Goal: Find specific page/section: Find specific page/section

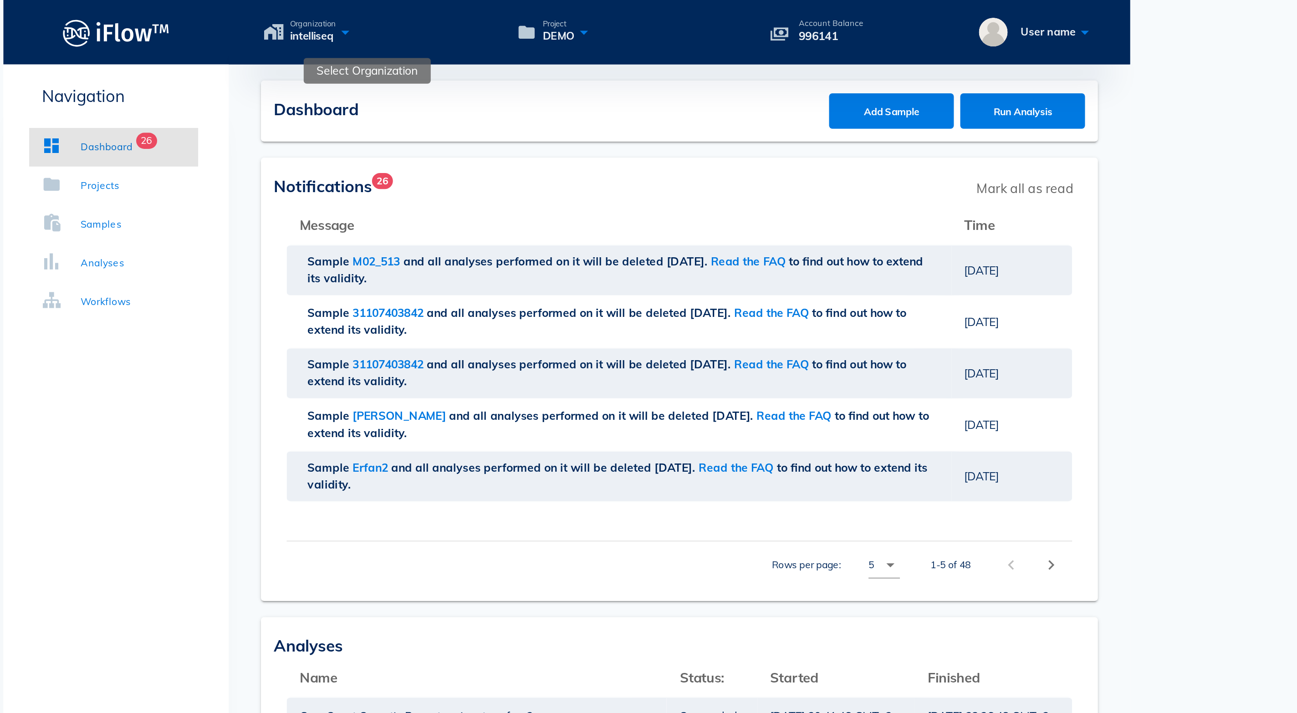
click at [518, 22] on icon at bounding box center [523, 17] width 11 height 13
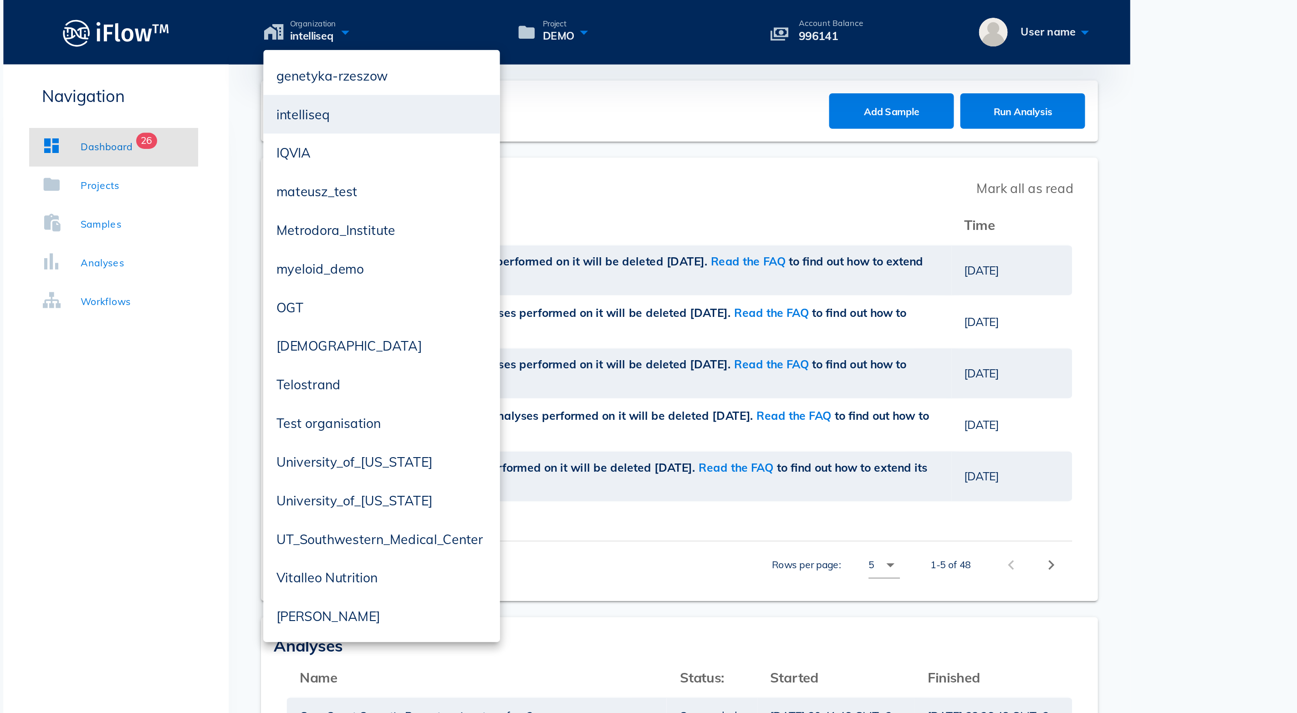
click at [330, 234] on div "Navigation Dashboard 26 Projects Samples Analyses Workflows Organizations FAQ" at bounding box center [394, 486] width 128 height 900
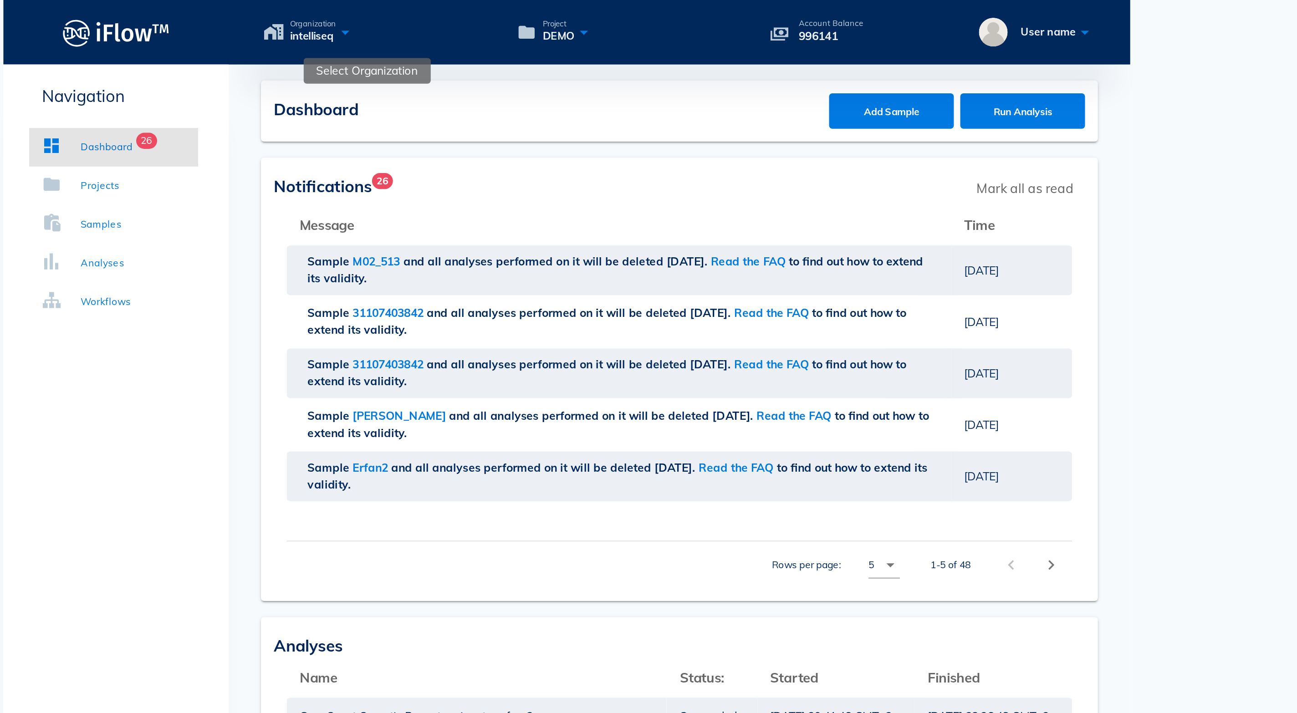
drag, startPoint x: 201, startPoint y: 26, endPoint x: 162, endPoint y: 15, distance: 40.4
click at [477, 15] on div "Organization intelliseq" at bounding box center [544, 17] width 134 height 13
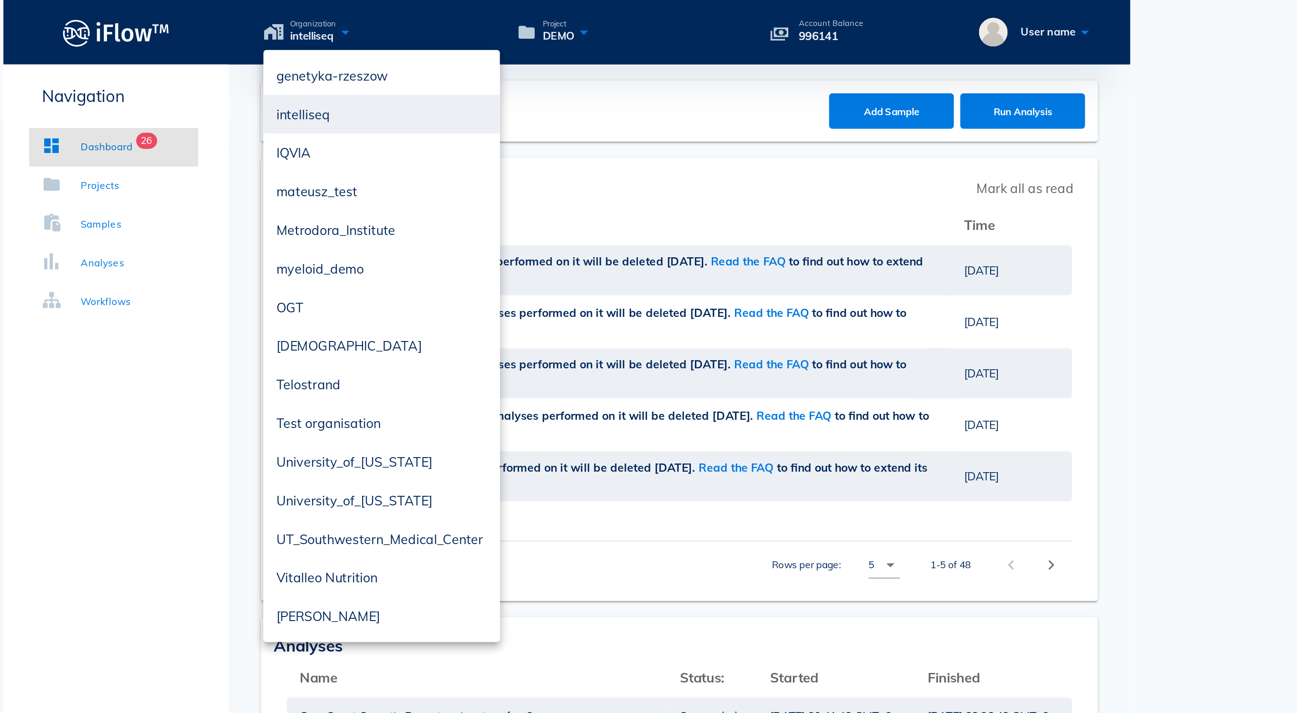
click at [492, 25] on span "intelliseq" at bounding box center [505, 20] width 26 height 9
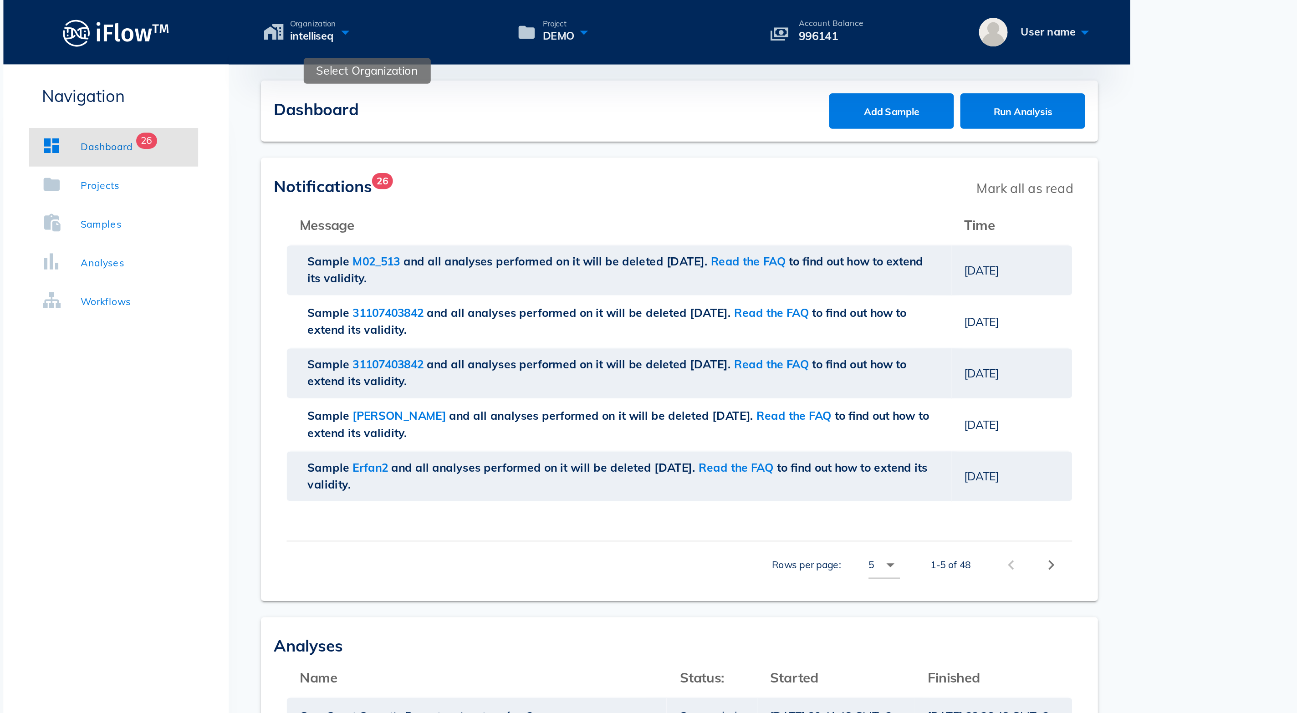
click at [518, 20] on icon at bounding box center [523, 17] width 11 height 13
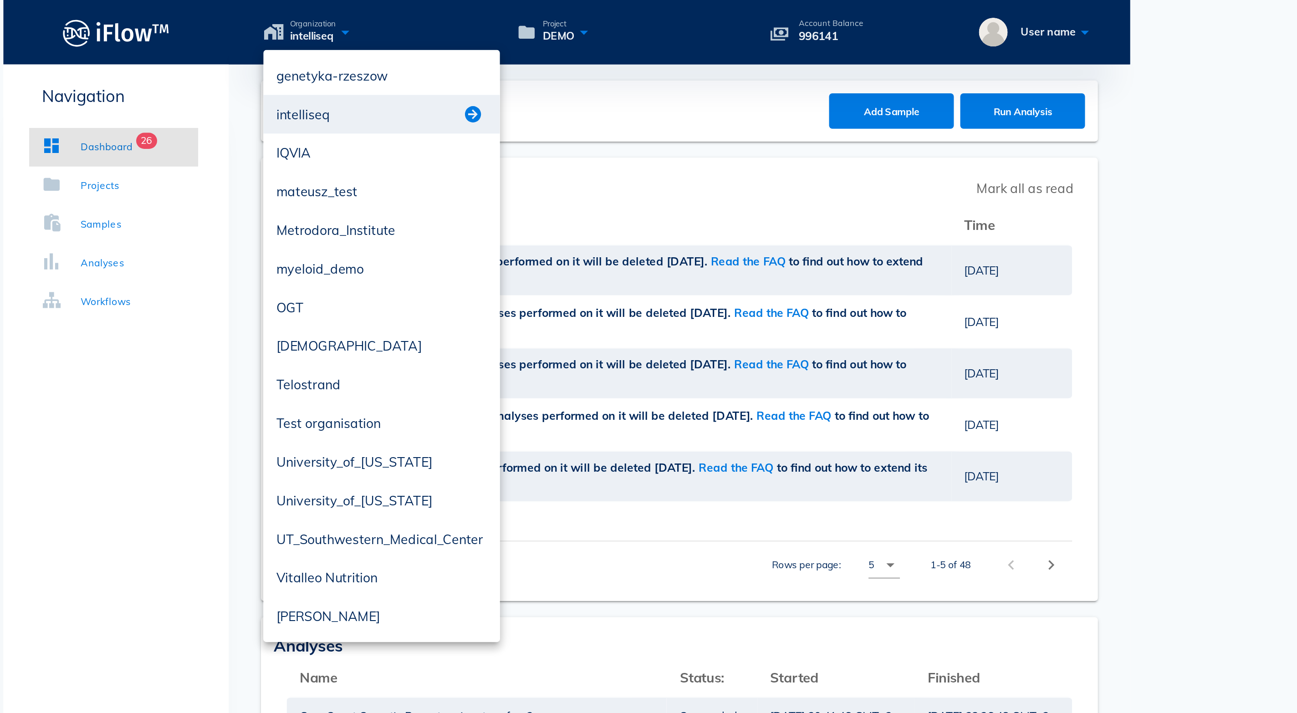
click at [590, 65] on button "button" at bounding box center [595, 64] width 11 height 11
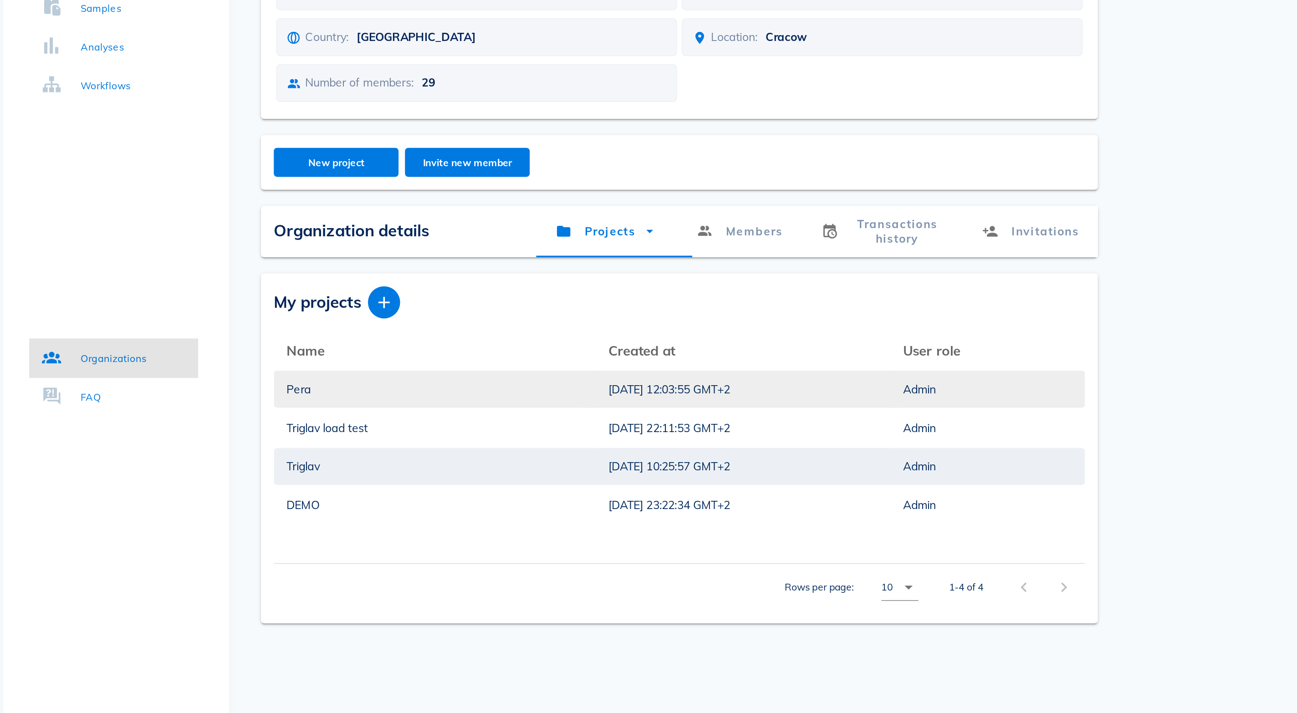
click at [490, 332] on div "Pera" at bounding box center [574, 342] width 168 height 21
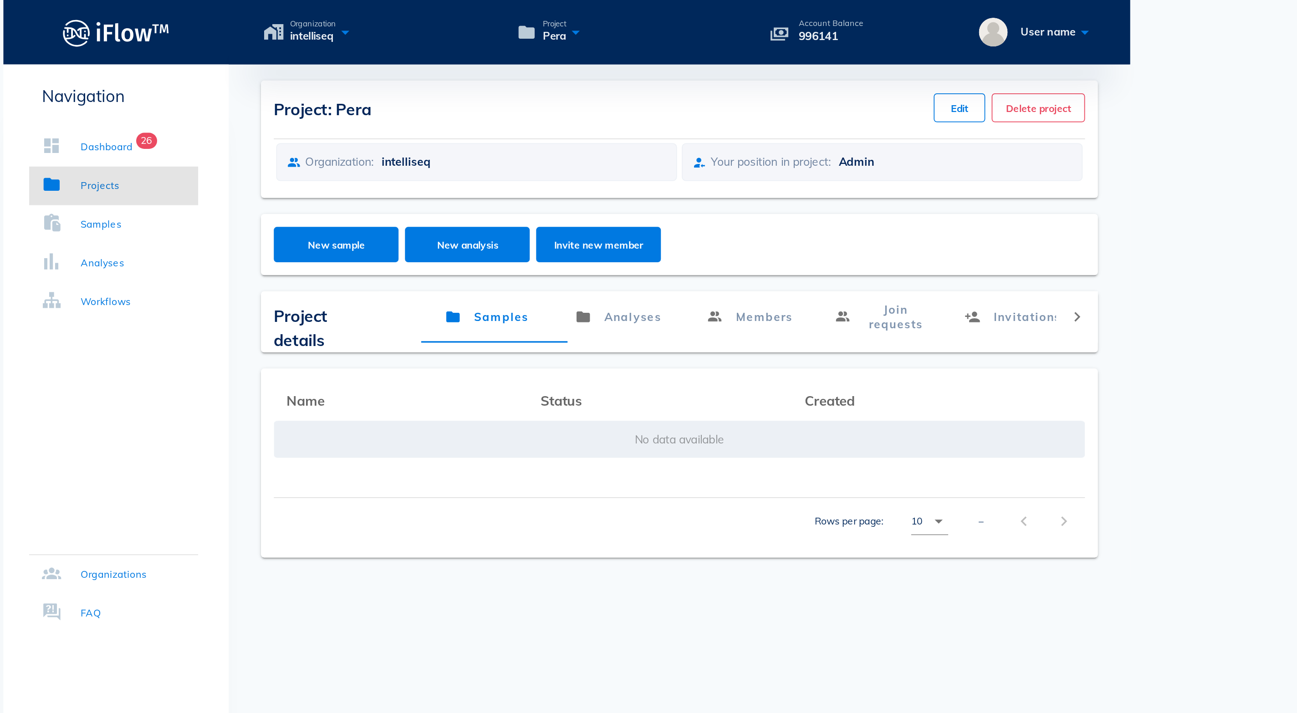
drag, startPoint x: 487, startPoint y: 27, endPoint x: 453, endPoint y: 8, distance: 39.3
click at [780, 11] on div "Account Balance 996141" at bounding box center [798, 18] width 36 height 15
click at [780, 11] on p "Account Balance" at bounding box center [798, 13] width 36 height 5
drag, startPoint x: 478, startPoint y: 23, endPoint x: 450, endPoint y: 0, distance: 36.0
click at [457, 0] on div "Organization intelliseq Project Pera Account Balance 996141 User name" at bounding box center [712, 18] width 510 height 36
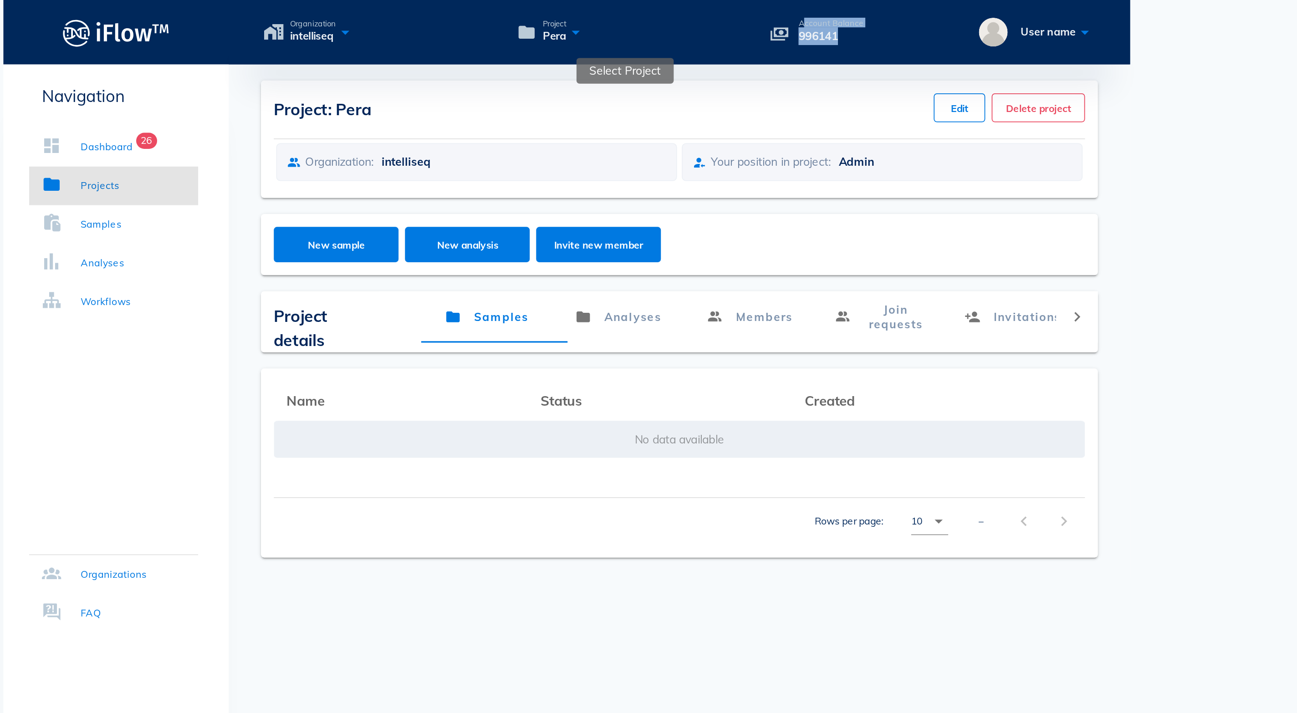
click at [648, 21] on icon at bounding box center [653, 17] width 11 height 13
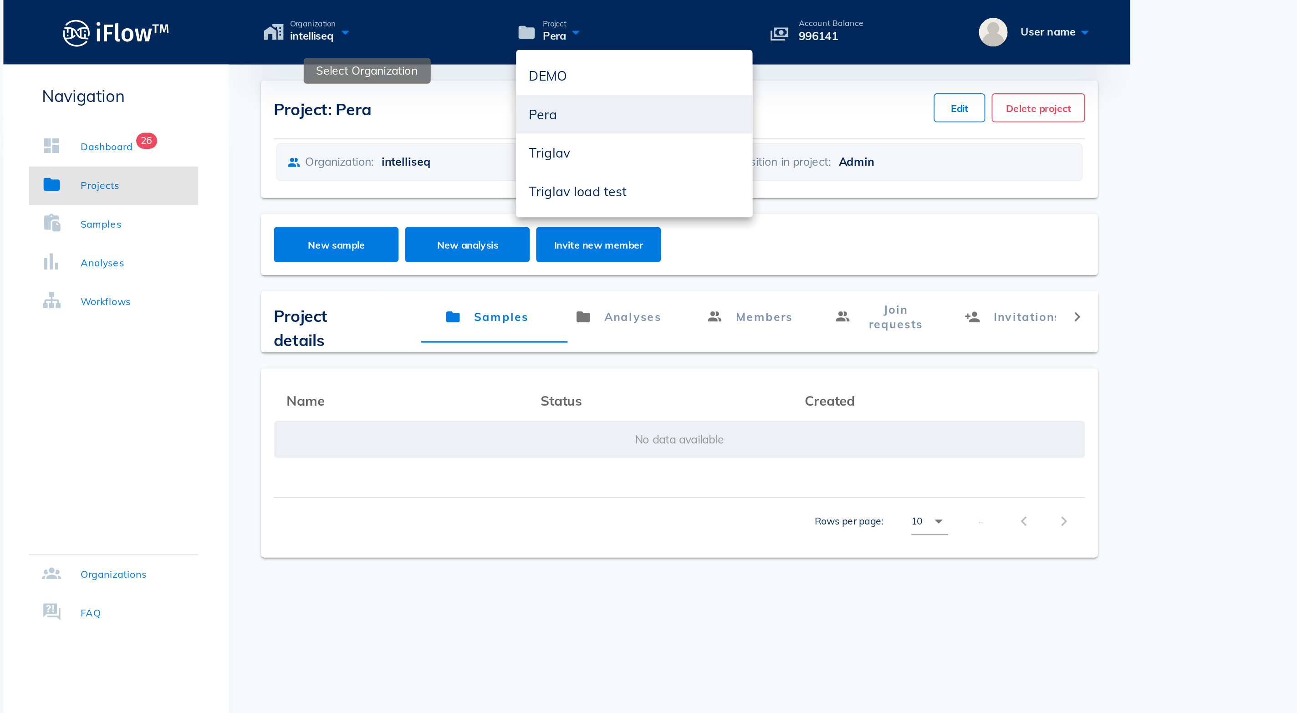
click at [518, 22] on icon at bounding box center [523, 17] width 11 height 13
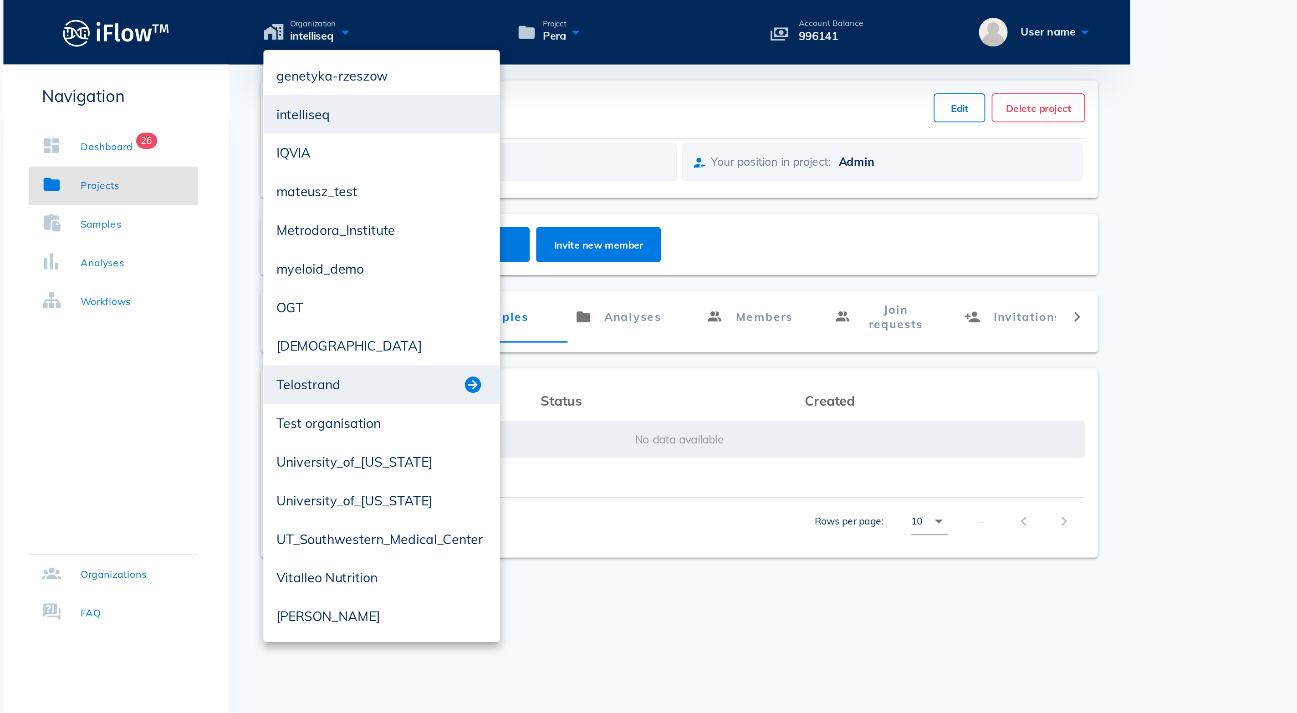
click at [590, 212] on div at bounding box center [597, 217] width 14 height 11
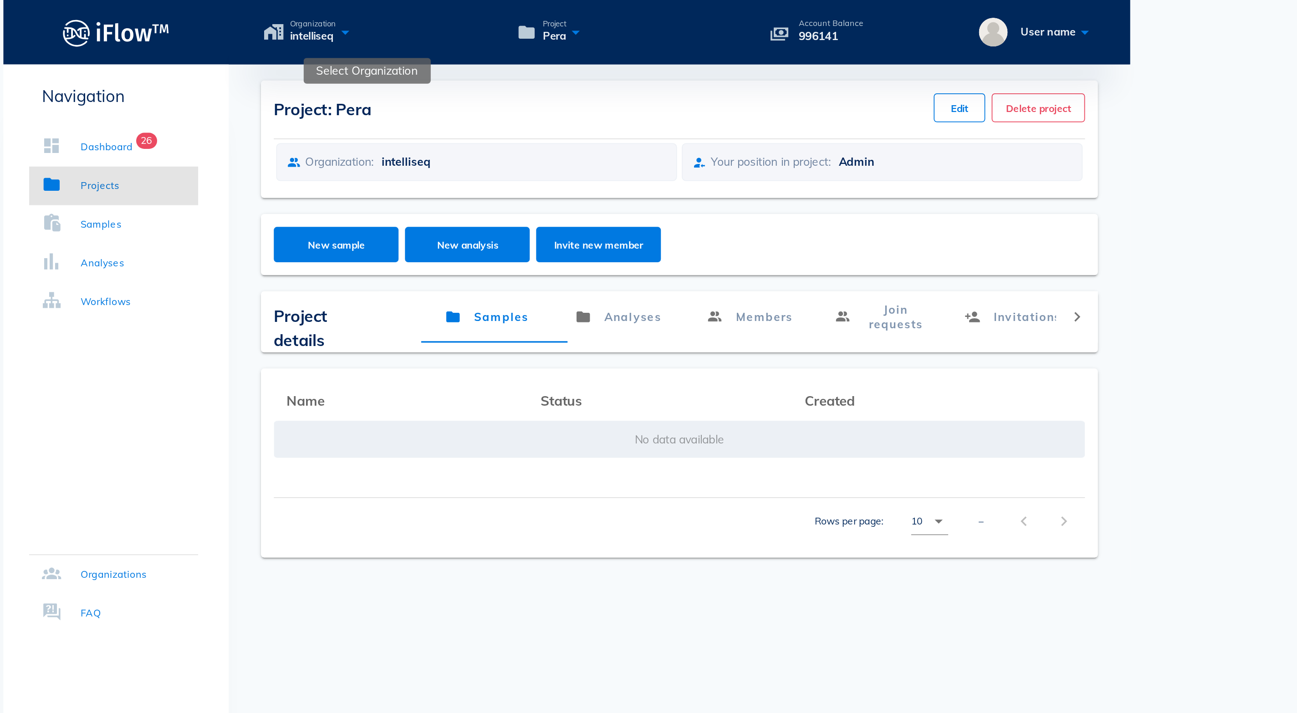
click at [518, 18] on icon at bounding box center [523, 17] width 11 height 13
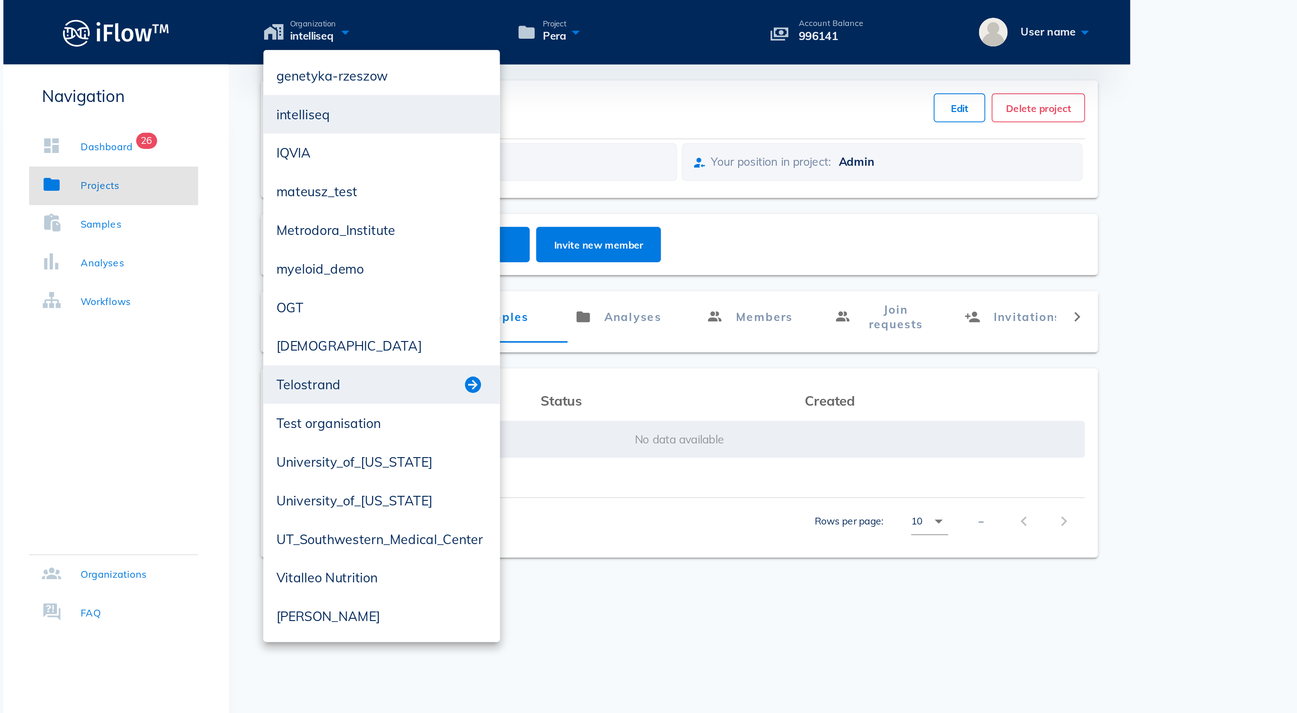
click at [590, 217] on button "button" at bounding box center [595, 217] width 11 height 11
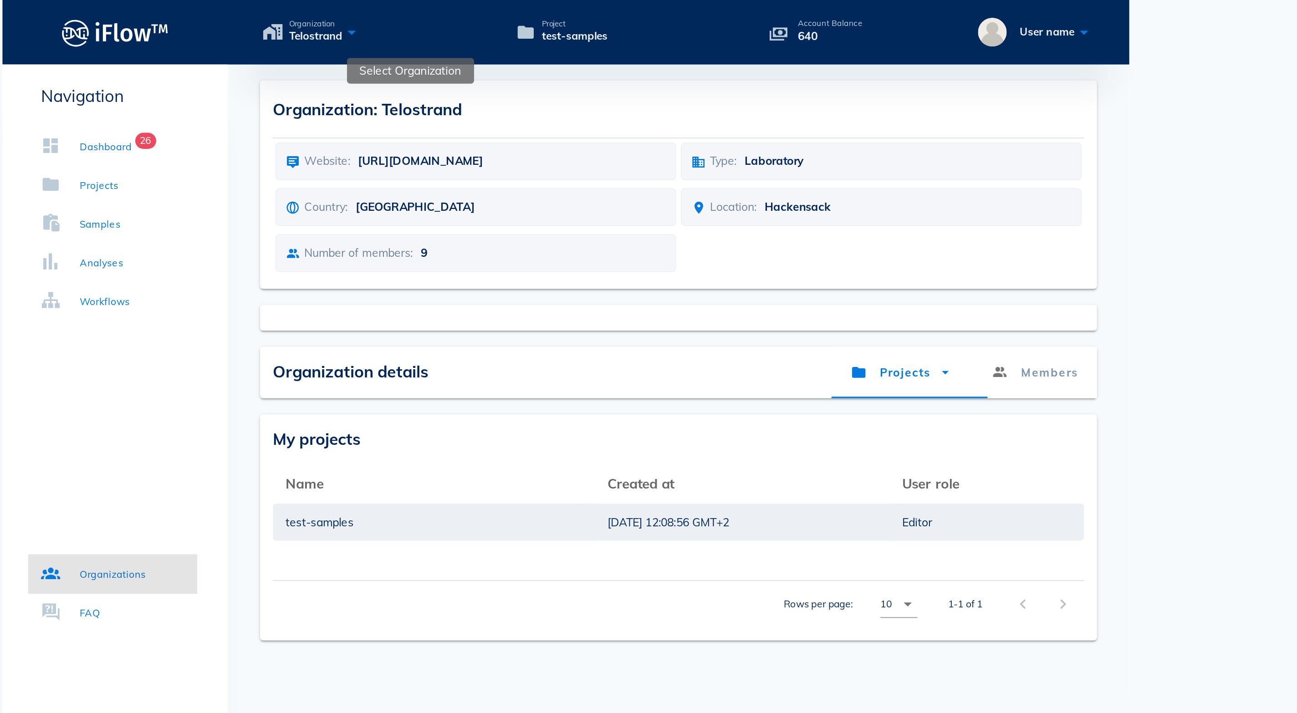
click at [522, 21] on icon at bounding box center [527, 17] width 11 height 13
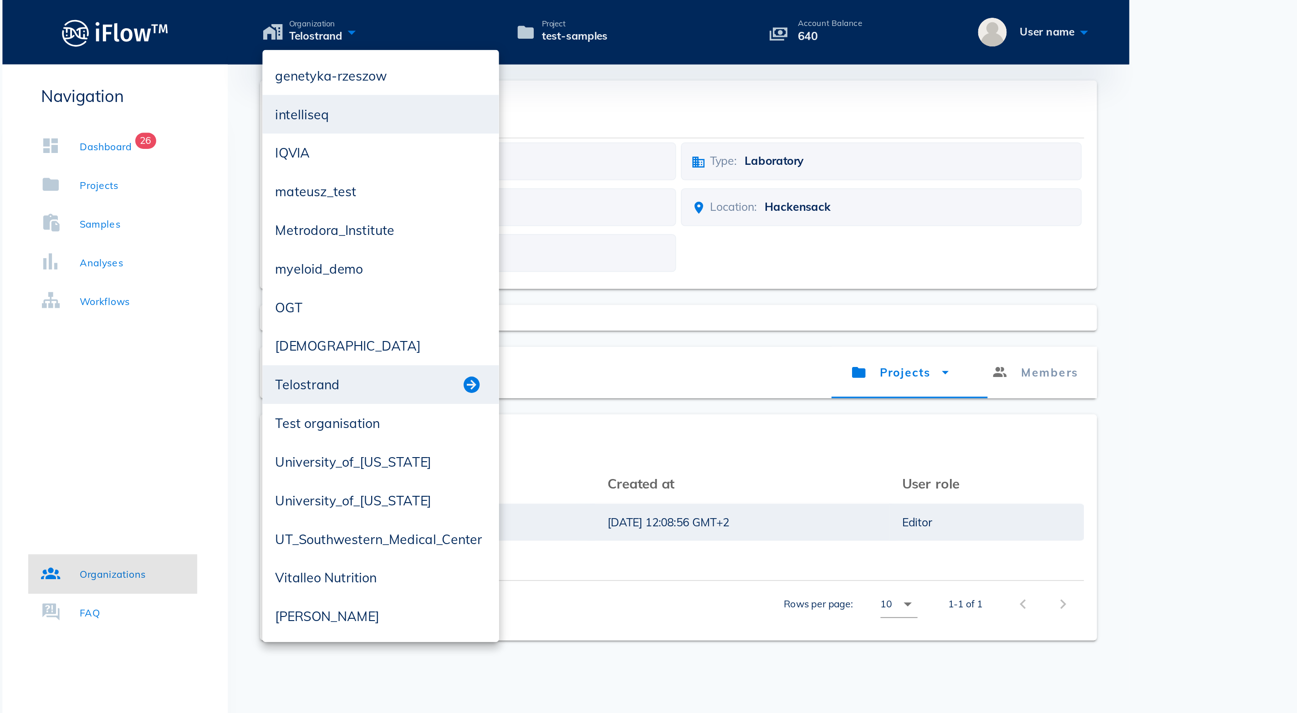
click at [590, 218] on button "button" at bounding box center [595, 217] width 11 height 11
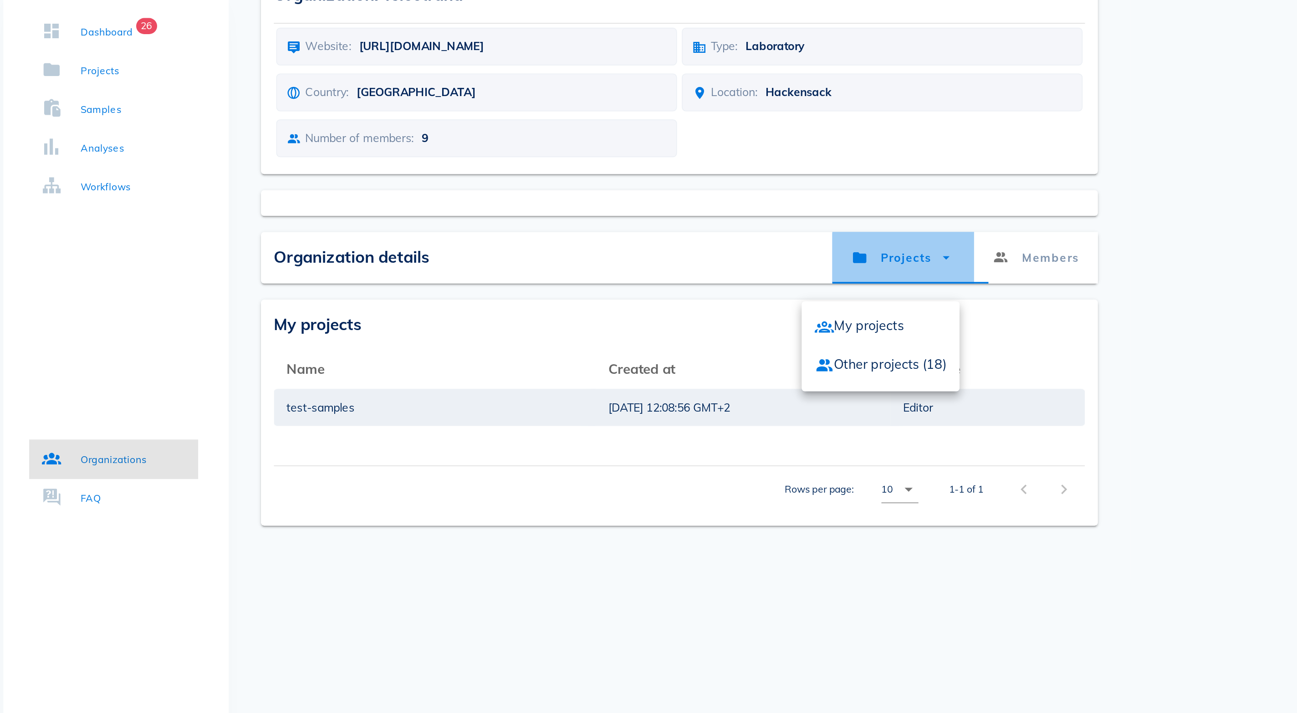
click at [859, 206] on icon at bounding box center [863, 210] width 9 height 9
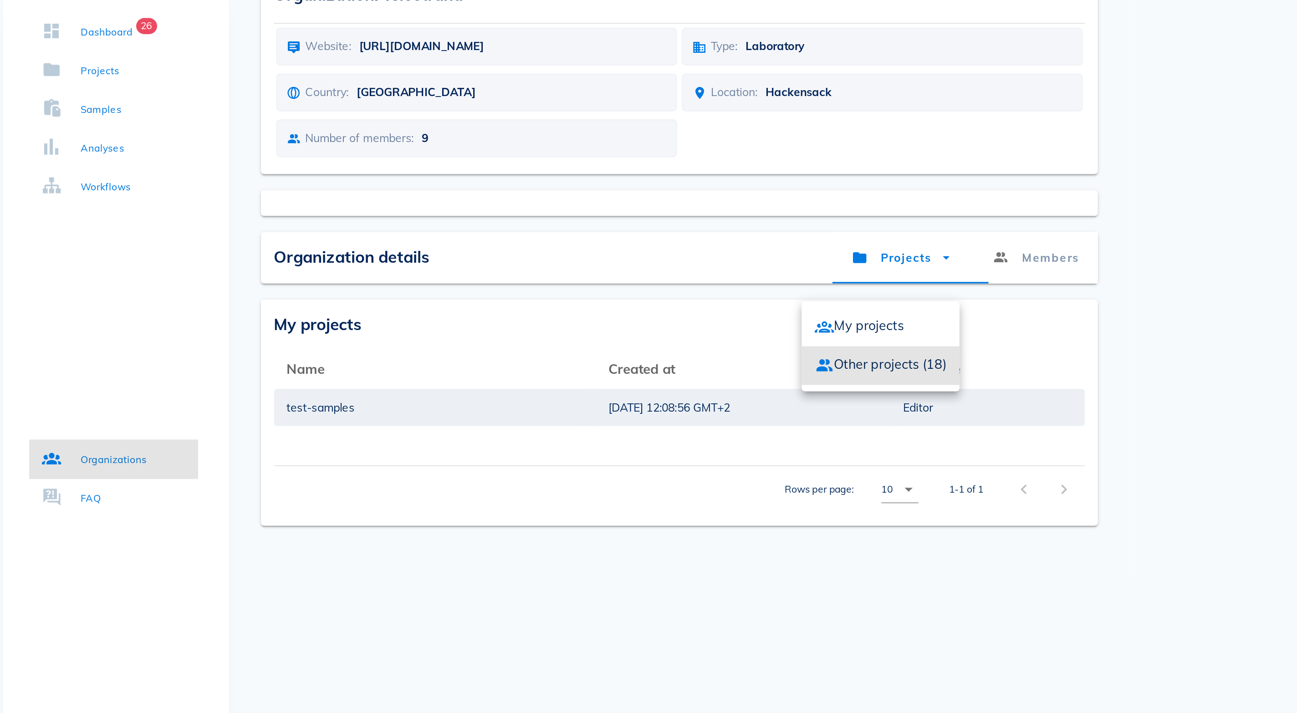
click at [789, 266] on div "Other projects (18)" at bounding box center [826, 271] width 75 height 11
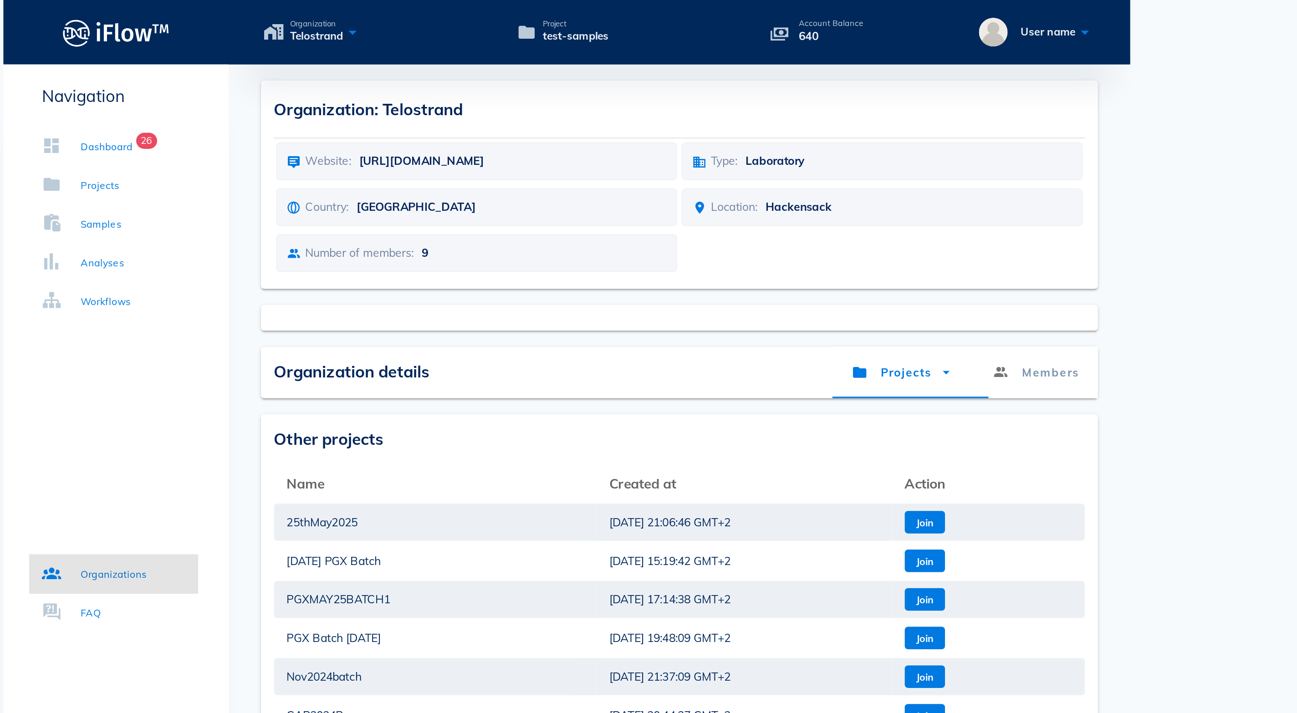
drag, startPoint x: 471, startPoint y: 31, endPoint x: 449, endPoint y: 9, distance: 30.9
click at [763, 11] on div "Account Balance 640" at bounding box center [796, 18] width 66 height 15
click at [780, 26] on p "640" at bounding box center [798, 20] width 36 height 10
drag, startPoint x: 475, startPoint y: 27, endPoint x: 452, endPoint y: 9, distance: 28.8
click at [780, 11] on div "Account Balance 640" at bounding box center [798, 18] width 36 height 15
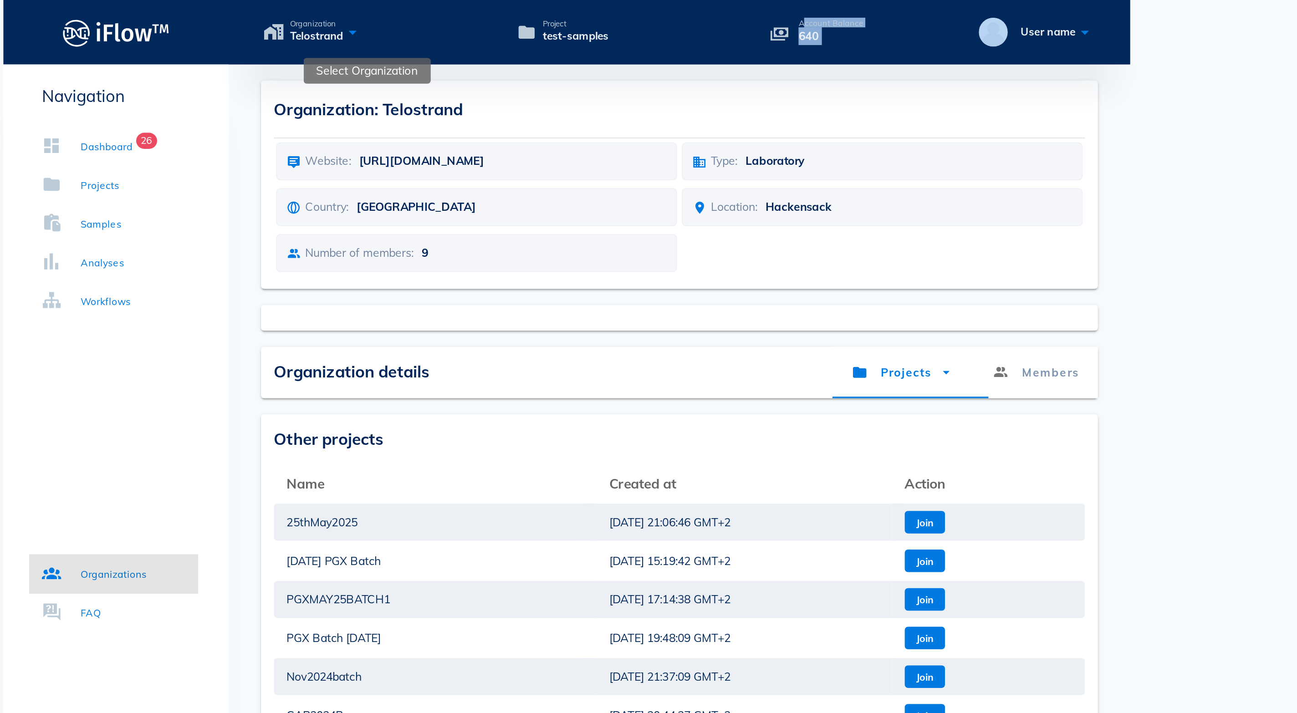
click at [522, 17] on icon at bounding box center [527, 17] width 11 height 13
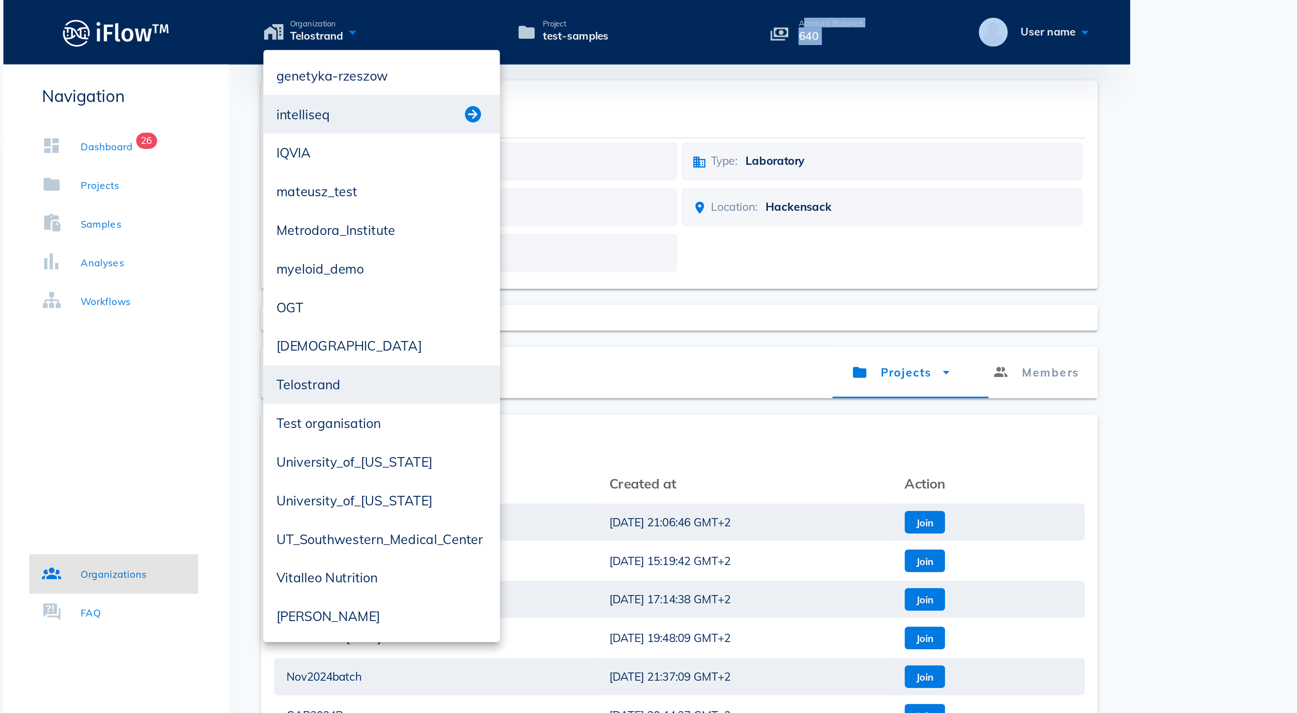
click at [590, 61] on button "button" at bounding box center [595, 64] width 11 height 11
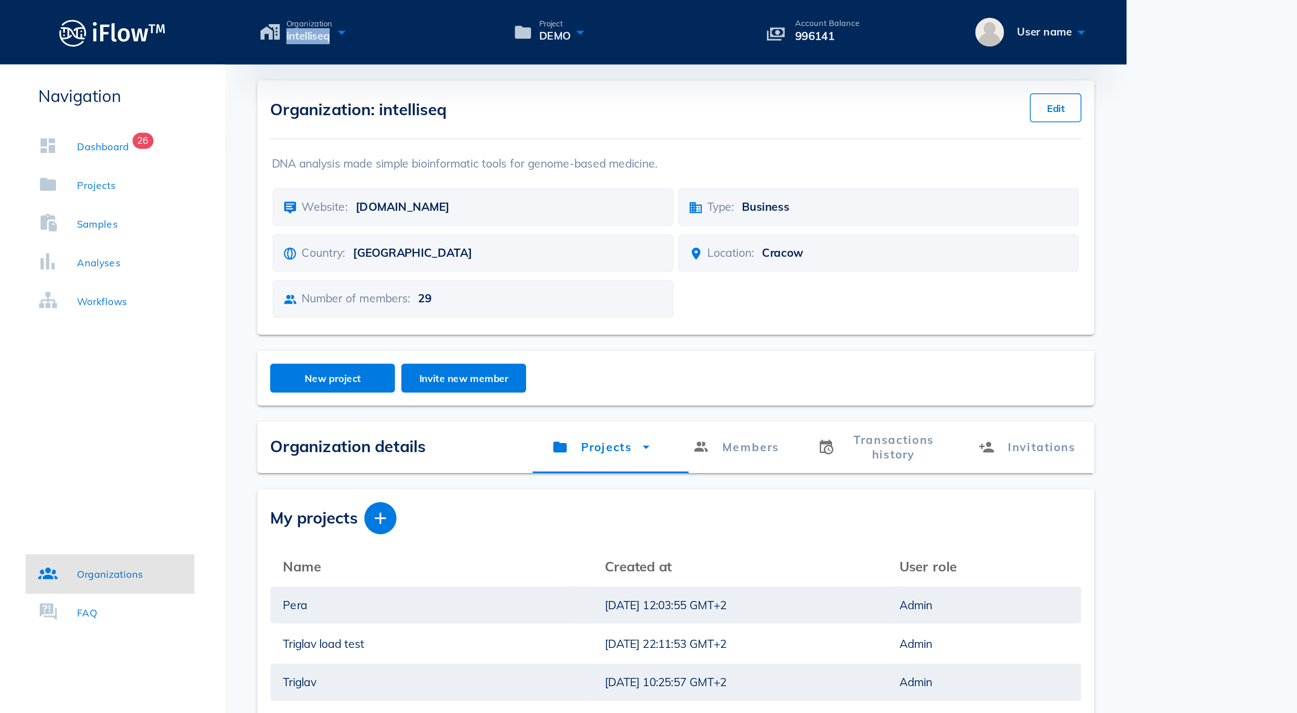
drag, startPoint x: 479, startPoint y: 33, endPoint x: 448, endPoint y: 8, distance: 39.6
click at [457, 8] on div "Organization intelliseq Project DEMO Account Balance 996141 User name" at bounding box center [712, 18] width 510 height 36
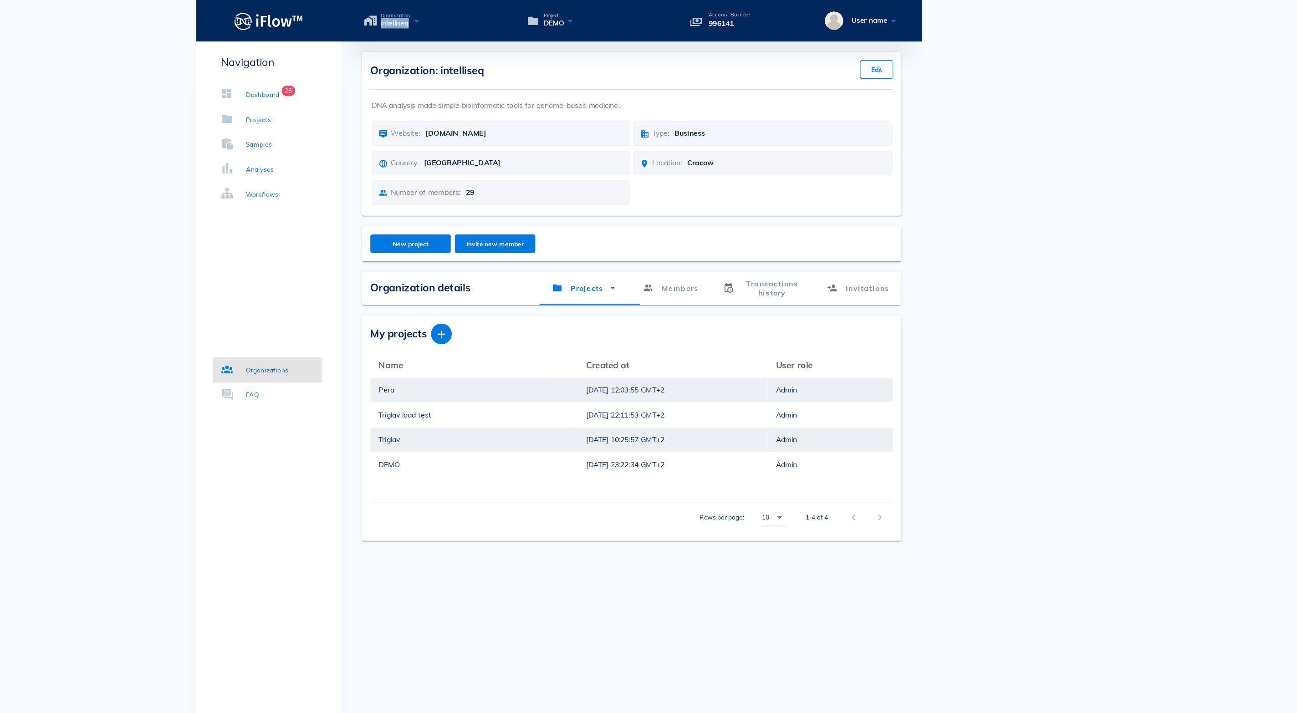
click at [639, 34] on div "Organization intelliseq Project DEMO Account Balance 996141 User name" at bounding box center [712, 18] width 510 height 36
drag, startPoint x: 662, startPoint y: 32, endPoint x: 621, endPoint y: 10, distance: 46.5
click at [621, 10] on div "Organization intelliseq Project DEMO Account Balance 996141 User name" at bounding box center [712, 18] width 510 height 36
click at [659, 33] on div "Organization intelliseq Project DEMO Account Balance 996141 User name" at bounding box center [712, 18] width 510 height 36
drag, startPoint x: 659, startPoint y: 33, endPoint x: 620, endPoint y: 7, distance: 47.6
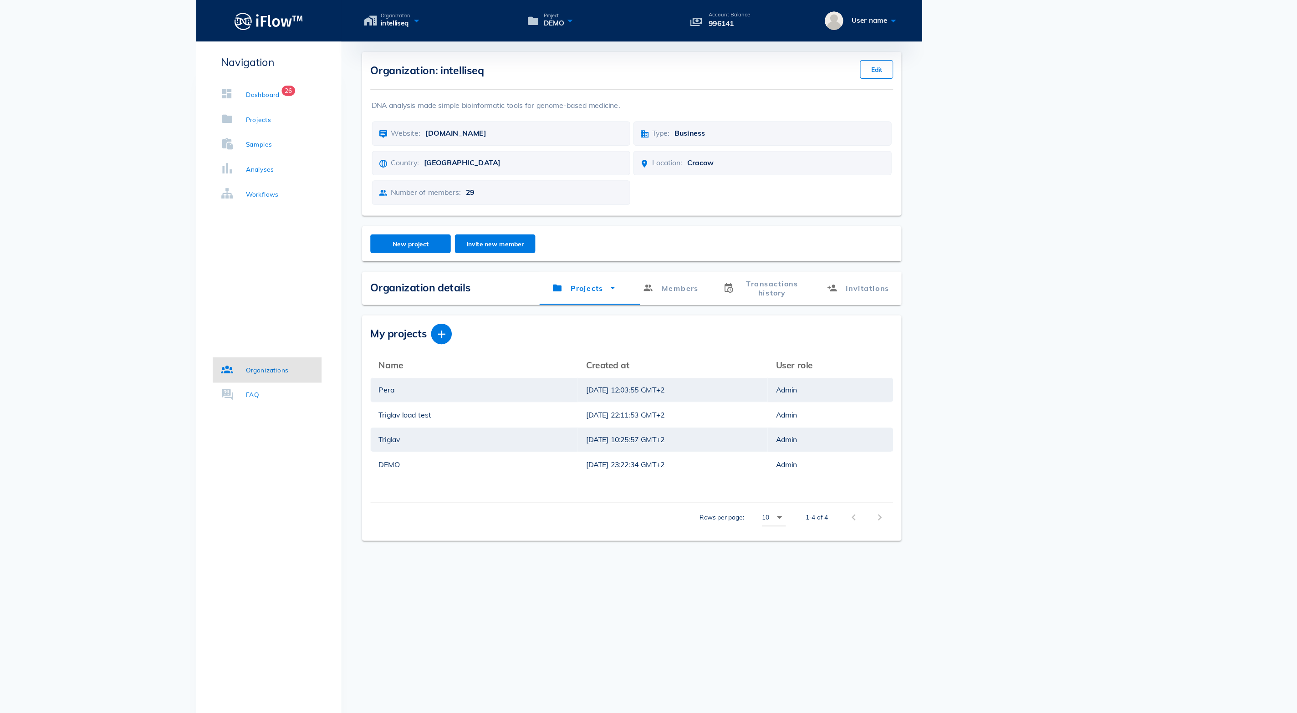
click at [620, 7] on div "Organization intelliseq Project DEMO Account Balance 996141 User name" at bounding box center [712, 18] width 510 height 36
click at [330, 227] on div "Navigation Dashboard 26 Projects Samples Analyses Workflows Organizations FAQ" at bounding box center [394, 354] width 128 height 636
drag, startPoint x: 377, startPoint y: 444, endPoint x: 329, endPoint y: 349, distance: 105.5
click at [483, 349] on div "Name arrow_upward Created at arrow_upward User role arrow_upward Pera [DATE] 12…" at bounding box center [712, 389] width 459 height 158
click at [483, 447] on div "Name arrow_upward Created at arrow_upward User role arrow_upward Pera [DATE] 12…" at bounding box center [712, 389] width 459 height 158
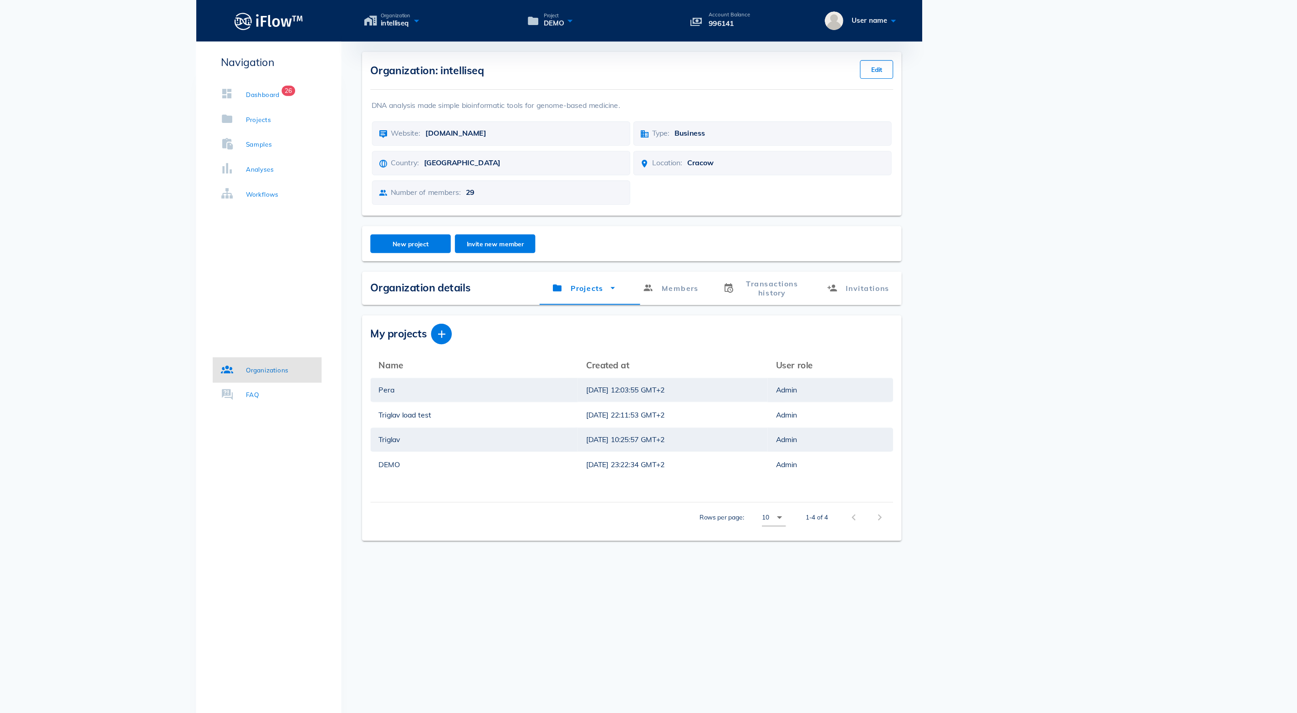
drag, startPoint x: 379, startPoint y: 438, endPoint x: 363, endPoint y: 442, distance: 16.5
click at [483, 442] on div "Name arrow_upward Created at arrow_upward User role arrow_upward Pera [DATE] 12…" at bounding box center [712, 389] width 459 height 158
click at [557, 222] on button "Invite new member" at bounding box center [592, 214] width 71 height 16
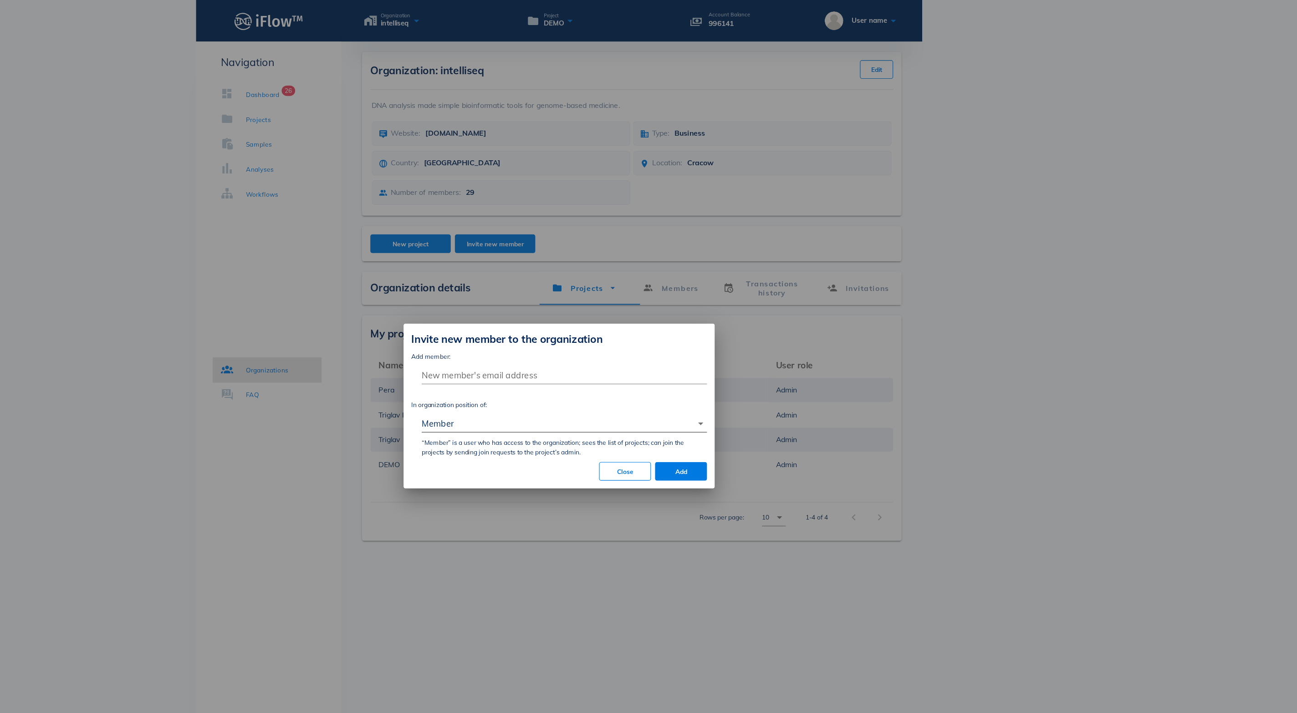
click at [528, 367] on div "Member" at bounding box center [647, 372] width 238 height 15
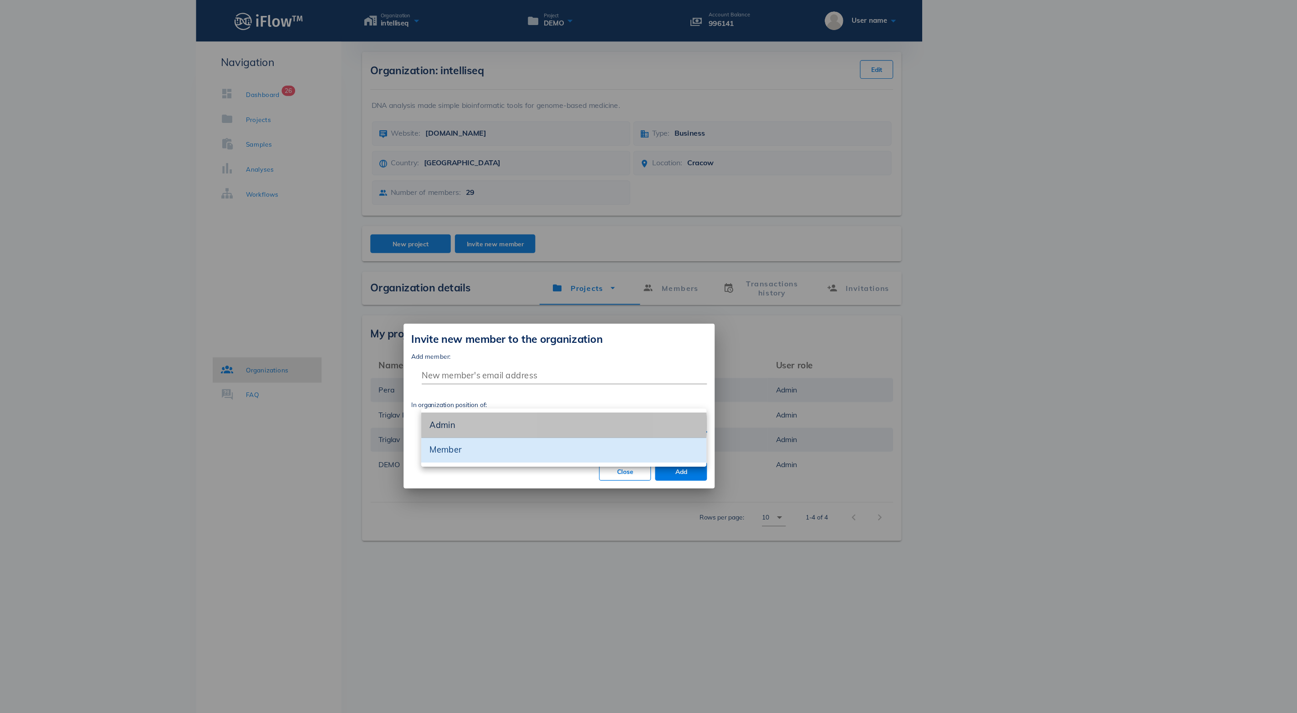
click at [535, 370] on div "Admin" at bounding box center [653, 373] width 236 height 9
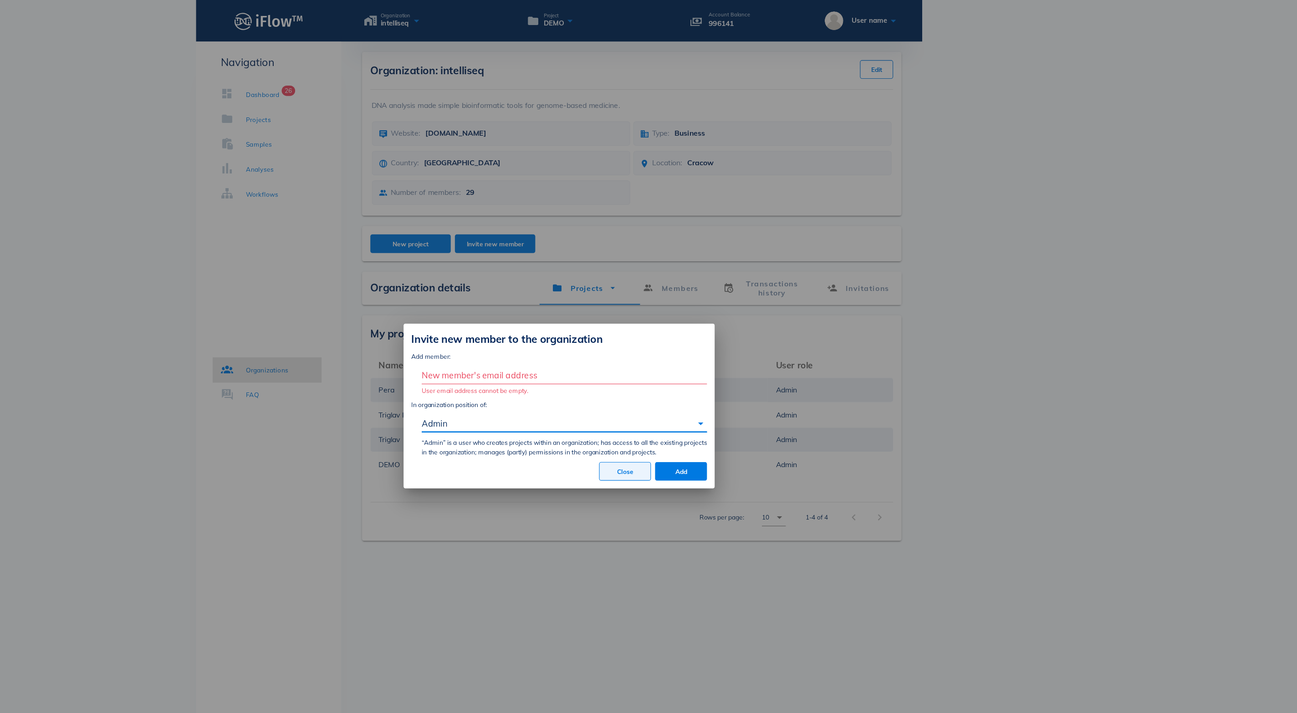
click at [691, 418] on span "Close" at bounding box center [706, 414] width 30 height 7
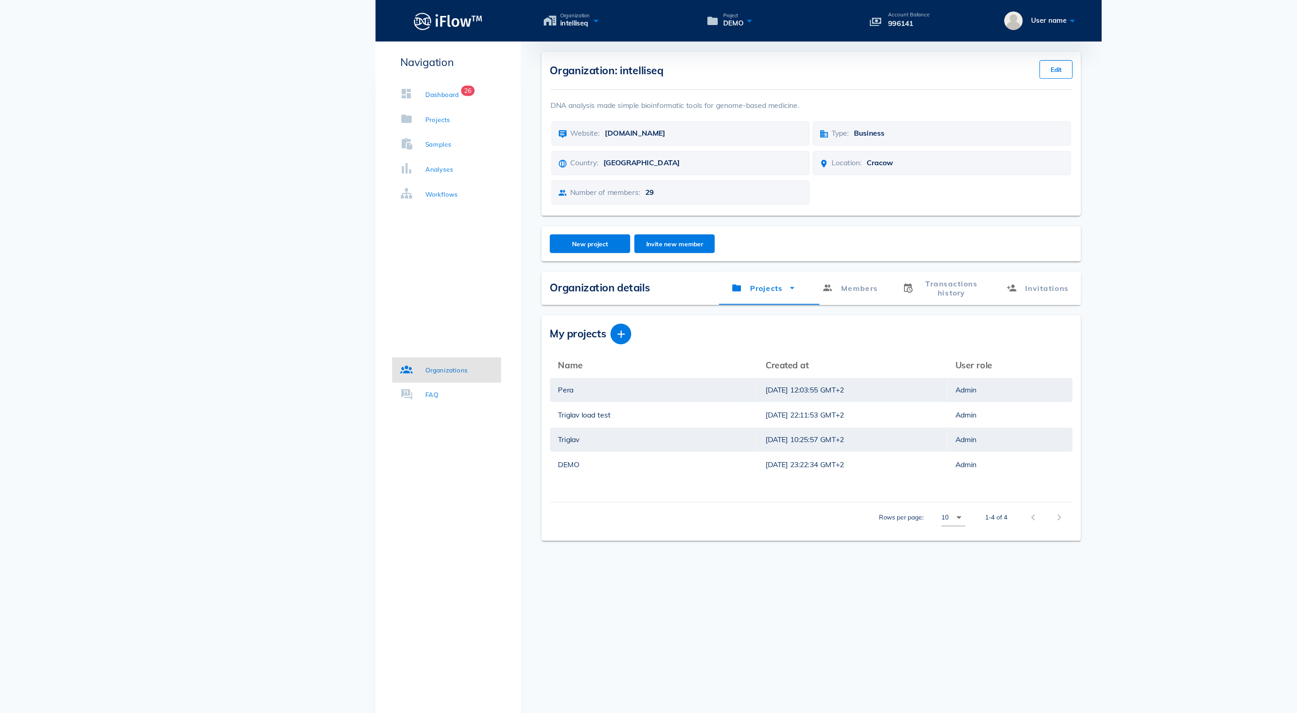
drag, startPoint x: 815, startPoint y: 25, endPoint x: 769, endPoint y: -4, distance: 53.6
click at [769, 0] on html "Organization intelliseq Project DEMO Account Balance 996141 User name Navigatio…" at bounding box center [648, 356] width 1297 height 713
click at [798, 24] on p "996141" at bounding box center [798, 20] width 36 height 10
drag, startPoint x: 812, startPoint y: 28, endPoint x: 778, endPoint y: 11, distance: 37.7
click at [778, 11] on div "Account Balance 996141" at bounding box center [796, 18] width 66 height 15
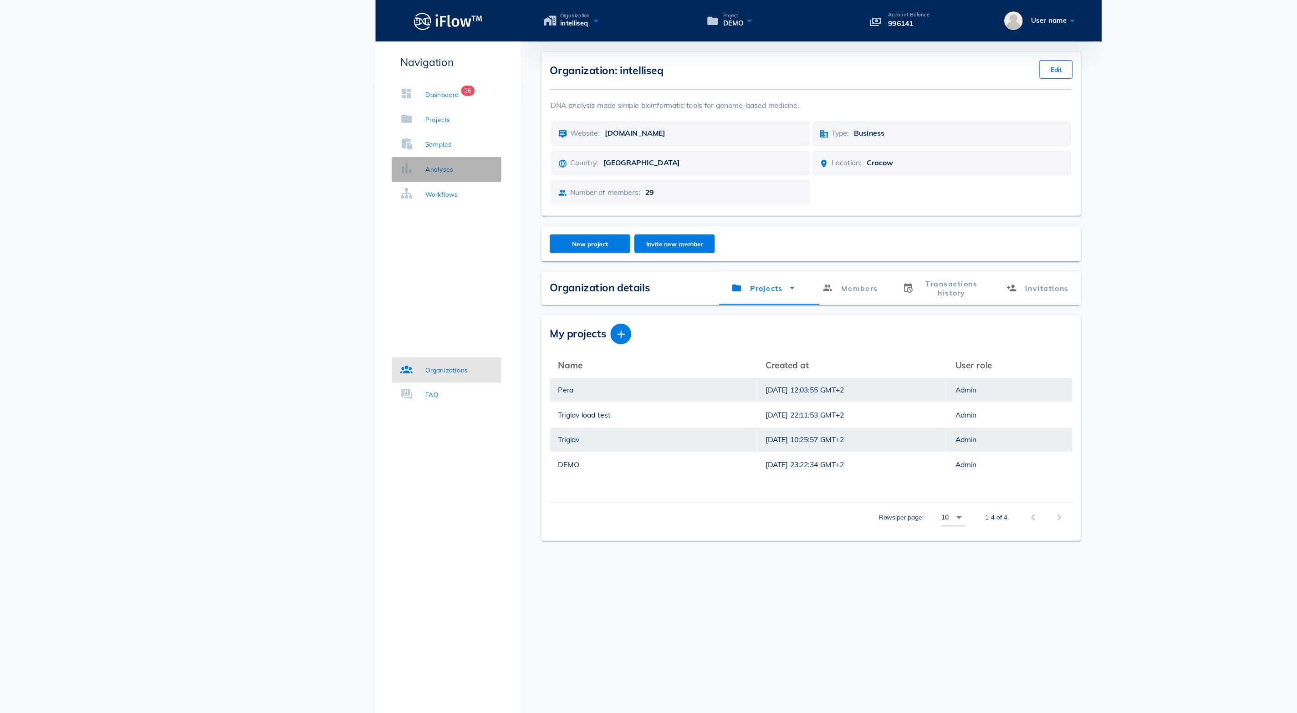
click at [384, 144] on div "Analyses" at bounding box center [386, 148] width 25 height 9
